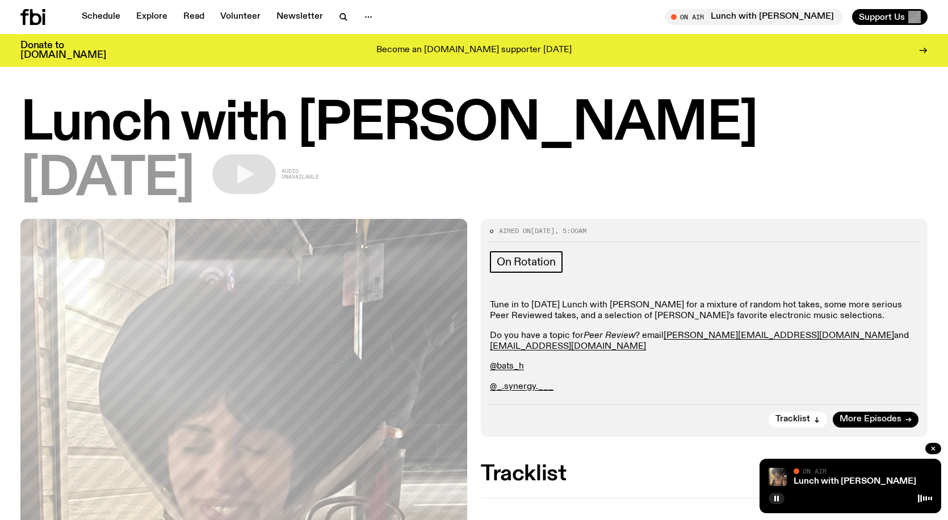
scroll to position [222, 0]
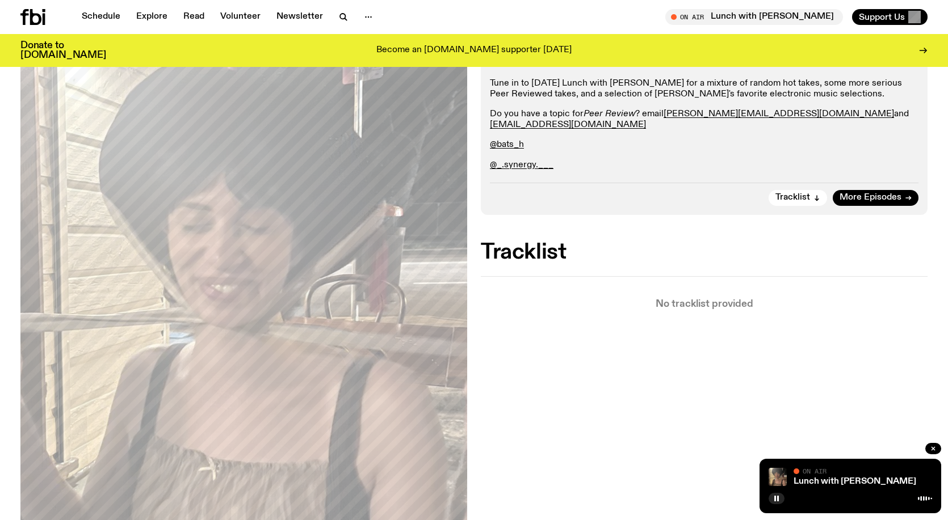
click at [39, 18] on icon at bounding box center [35, 17] width 11 height 16
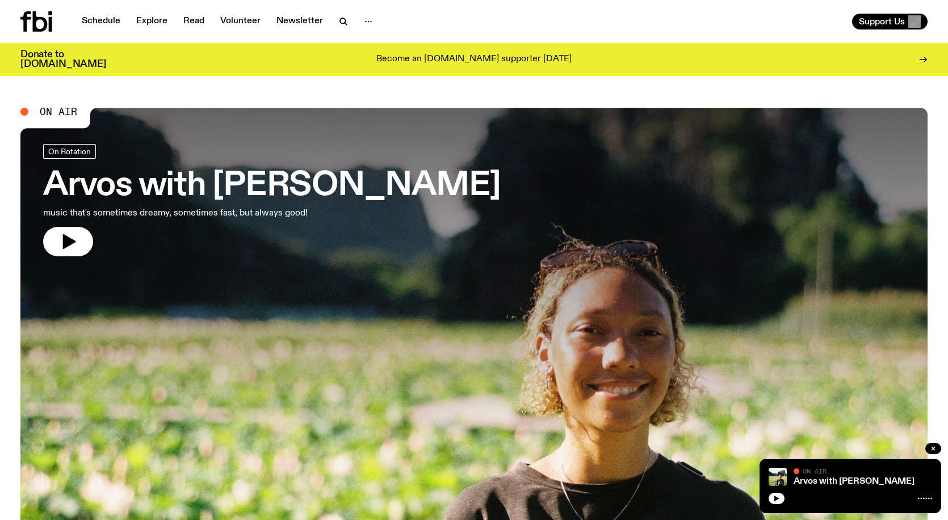
click at [69, 242] on icon "button" at bounding box center [69, 241] width 13 height 15
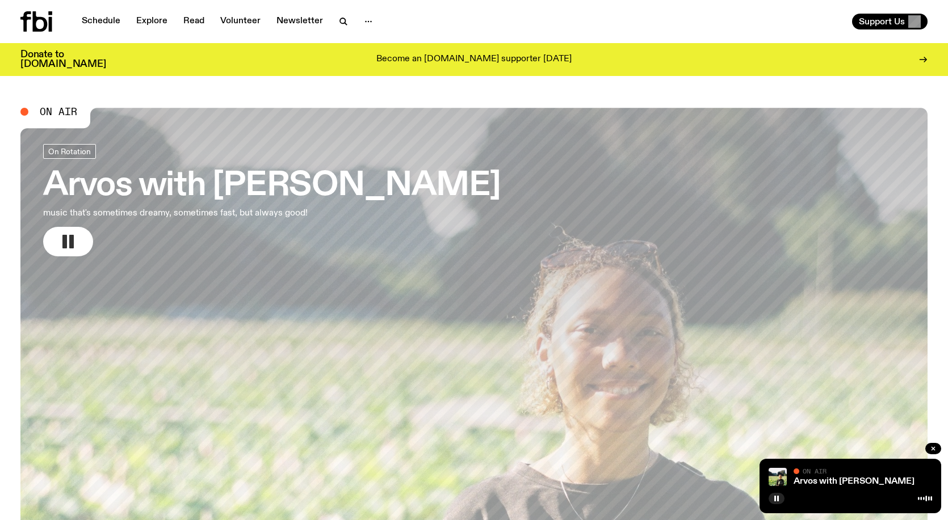
click at [74, 255] on button "button" at bounding box center [68, 242] width 50 height 30
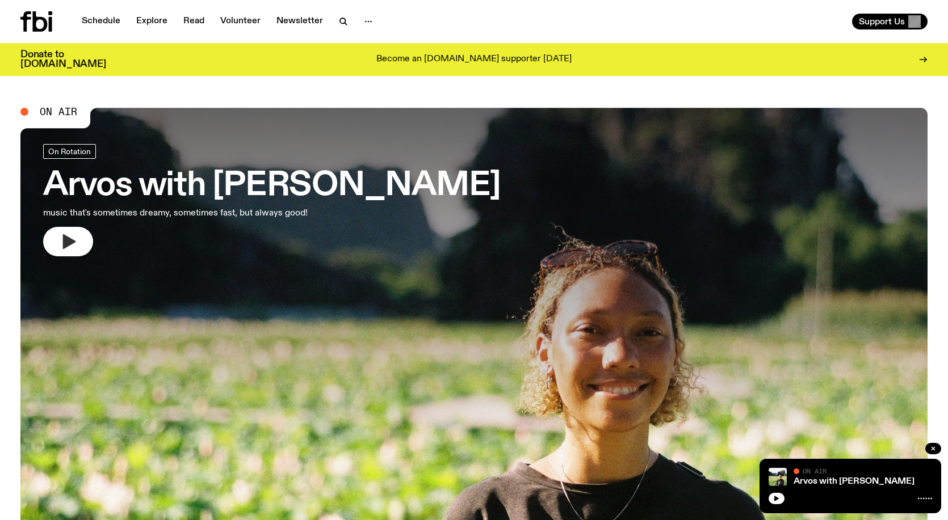
click at [74, 234] on icon "button" at bounding box center [68, 242] width 18 height 18
